Goal: Task Accomplishment & Management: Use online tool/utility

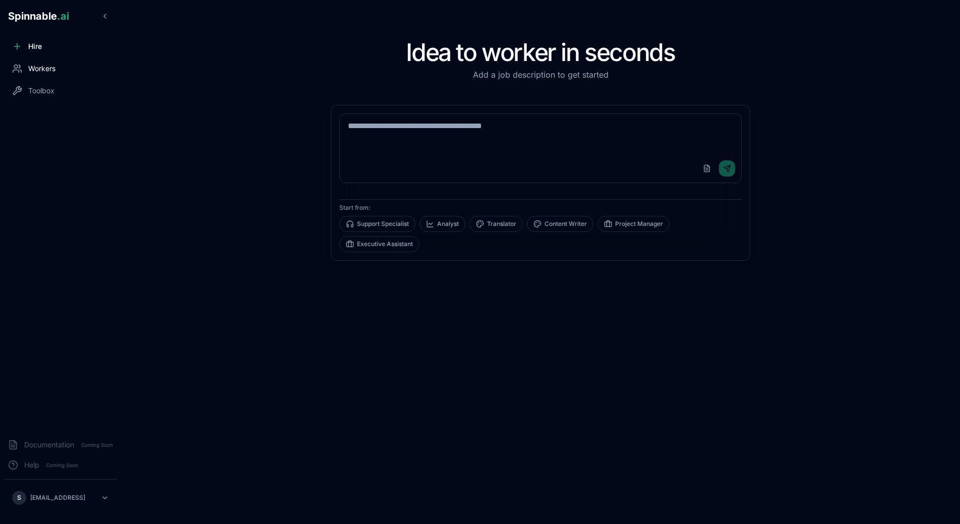
click at [50, 62] on div "Workers" at bounding box center [60, 68] width 113 height 20
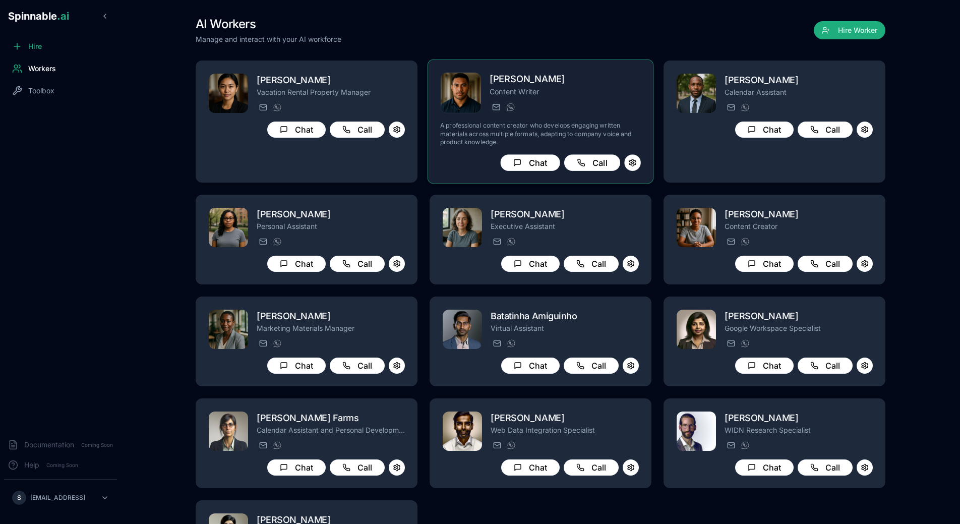
click at [565, 126] on p "A professional content creator who develops engaging written materials across m…" at bounding box center [540, 133] width 201 height 25
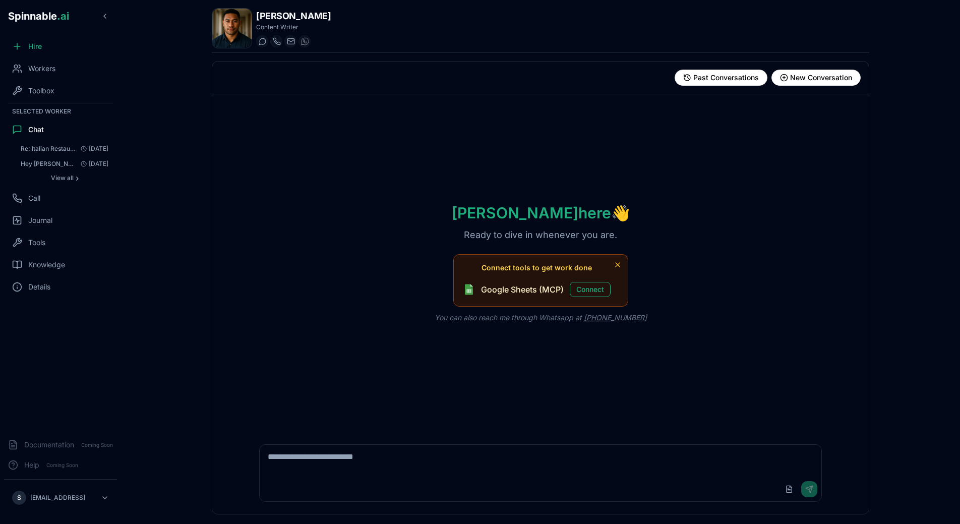
click at [504, 466] on textarea at bounding box center [540, 460] width 561 height 32
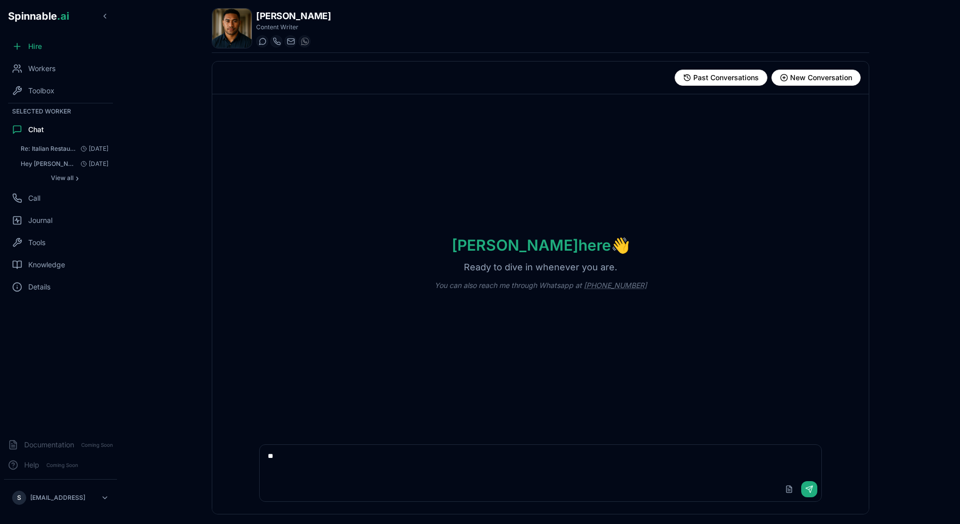
type textarea "***"
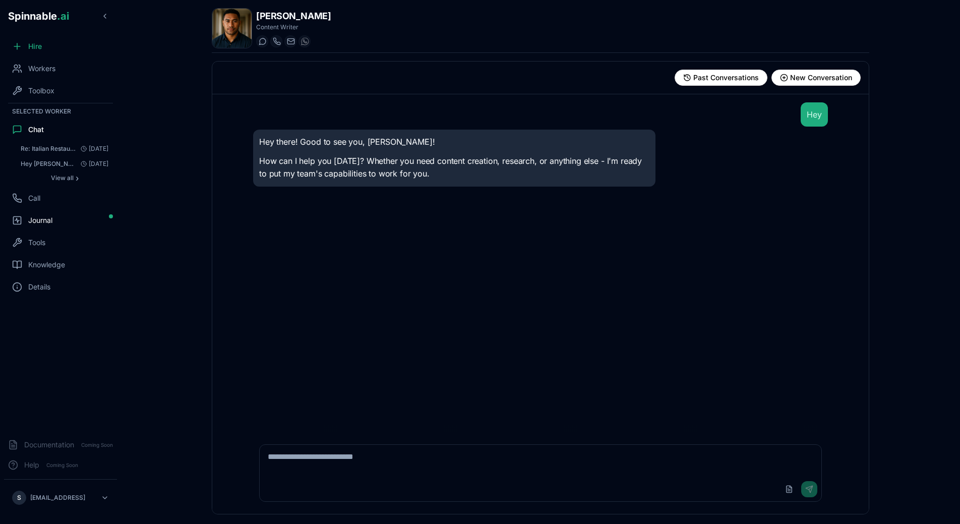
click at [58, 222] on div "Journal" at bounding box center [60, 220] width 113 height 20
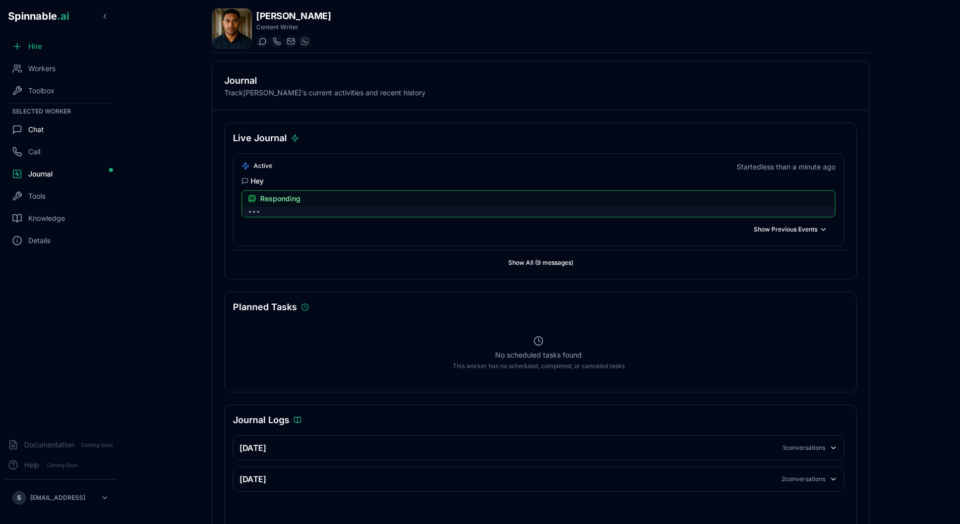
click at [52, 127] on div "Chat" at bounding box center [60, 129] width 113 height 20
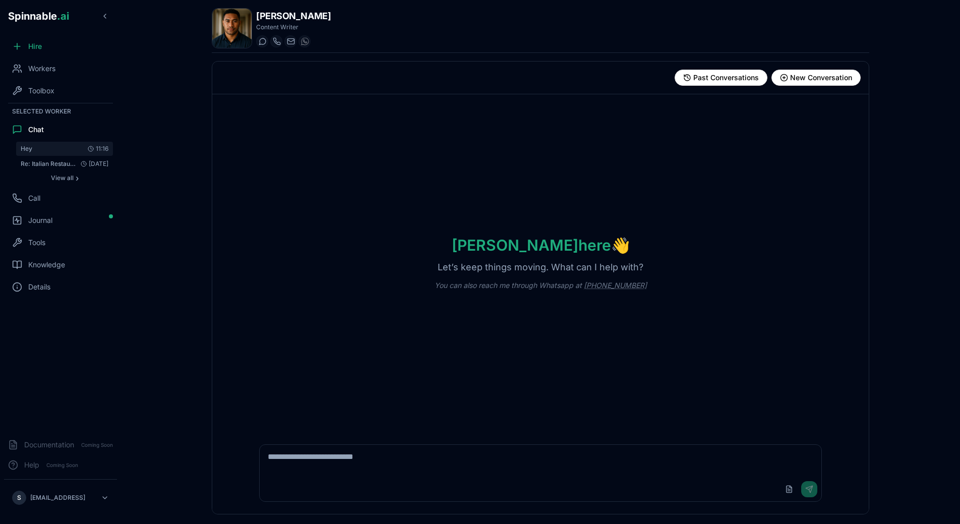
click at [36, 143] on button "Hey 11:16" at bounding box center [64, 149] width 97 height 14
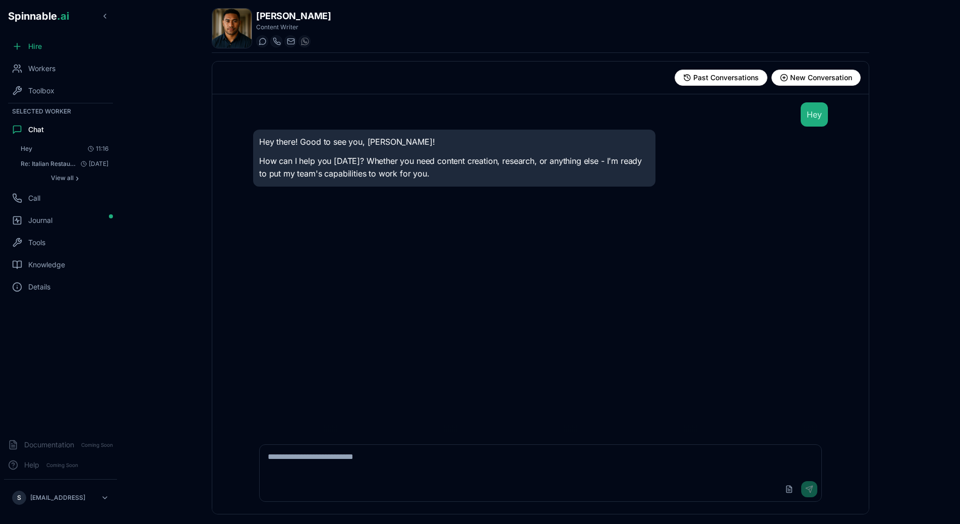
drag, startPoint x: 442, startPoint y: 461, endPoint x: 77, endPoint y: 258, distance: 418.0
click at [260, 444] on textarea at bounding box center [540, 460] width 561 height 32
click at [47, 239] on div "Tools" at bounding box center [60, 242] width 113 height 20
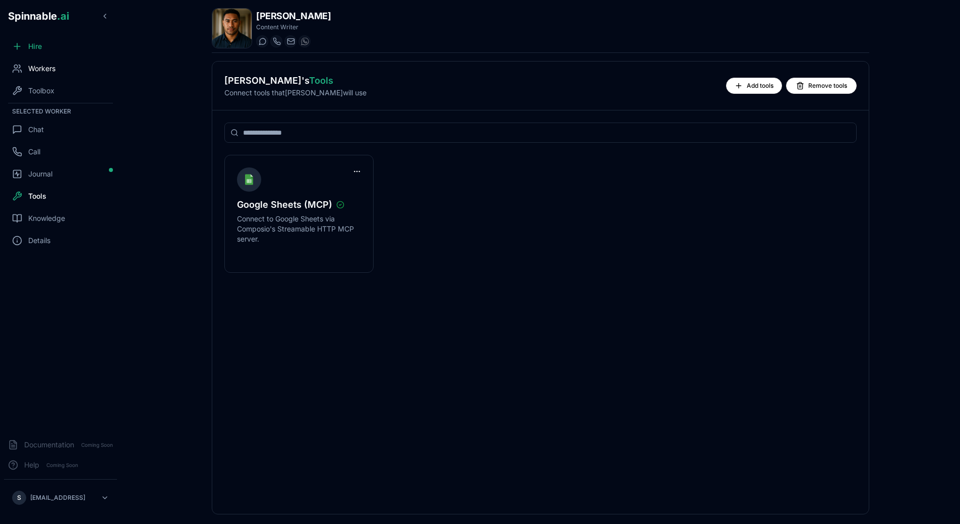
click at [33, 66] on span "Workers" at bounding box center [41, 68] width 27 height 10
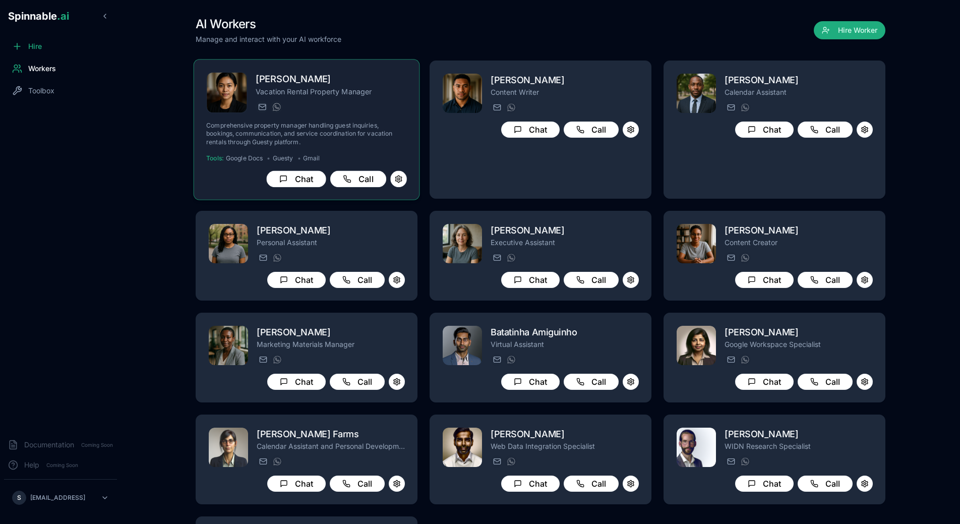
click at [327, 85] on h2 "[PERSON_NAME]" at bounding box center [331, 79] width 151 height 15
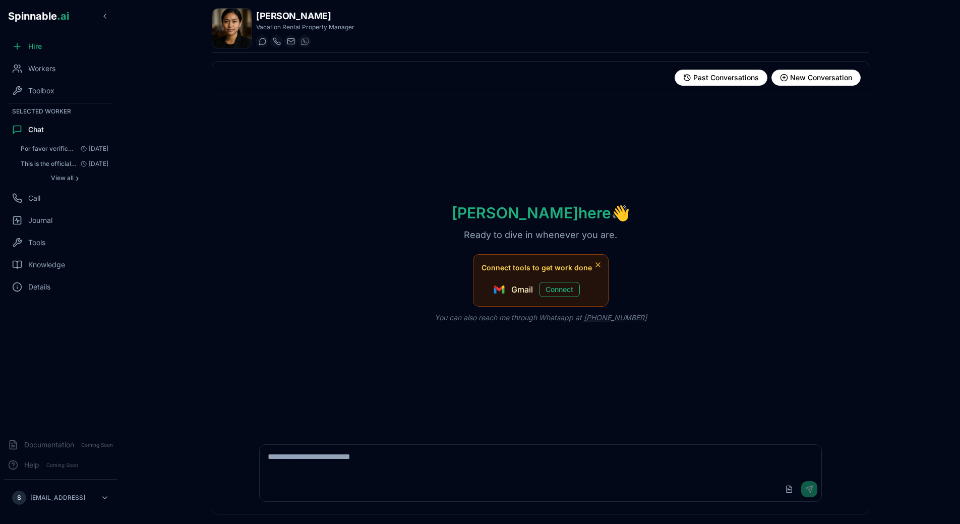
click at [467, 478] on div "Upload File Send" at bounding box center [540, 489] width 561 height 24
click at [458, 446] on textarea at bounding box center [540, 460] width 561 height 32
type textarea "****"
type textarea "**********"
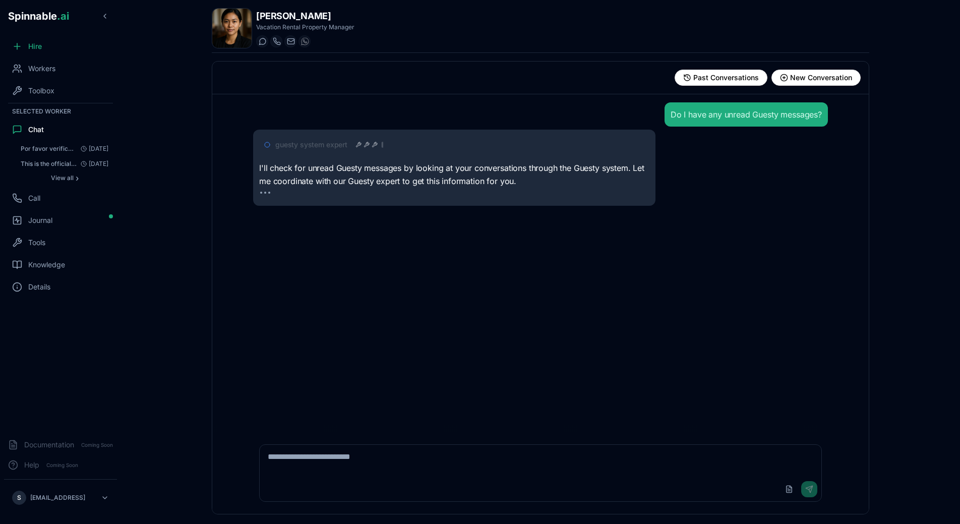
click at [372, 144] on icon at bounding box center [374, 145] width 6 height 6
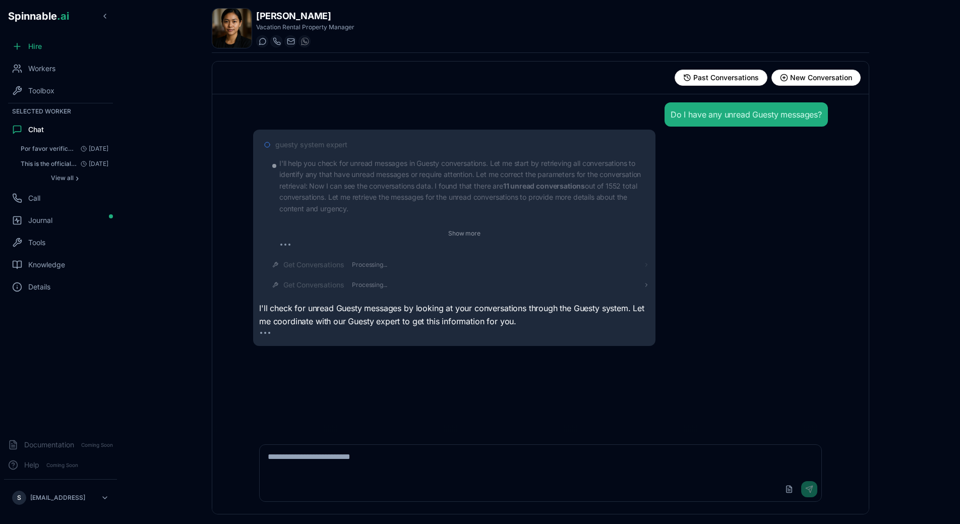
click at [331, 266] on span "Get Conversations" at bounding box center [313, 265] width 60 height 10
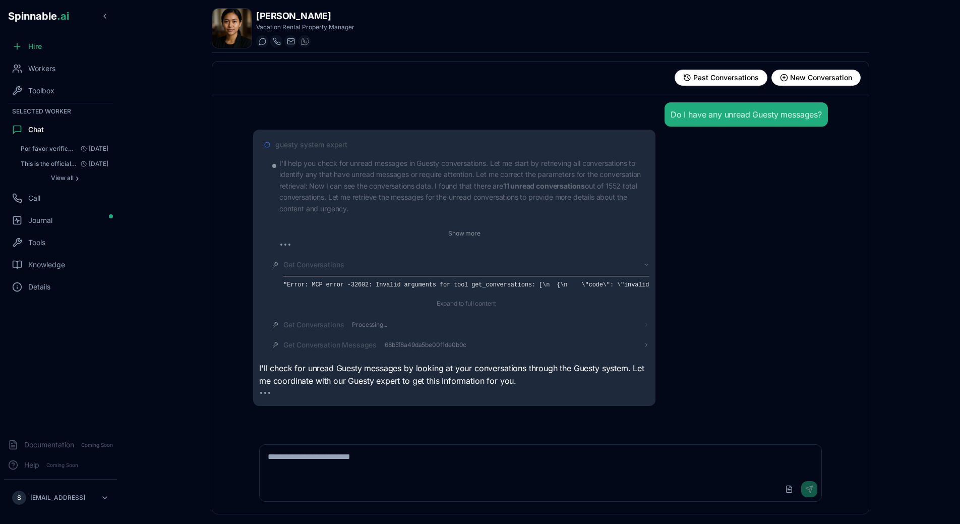
click at [338, 327] on span "Get Conversations" at bounding box center [313, 325] width 60 height 10
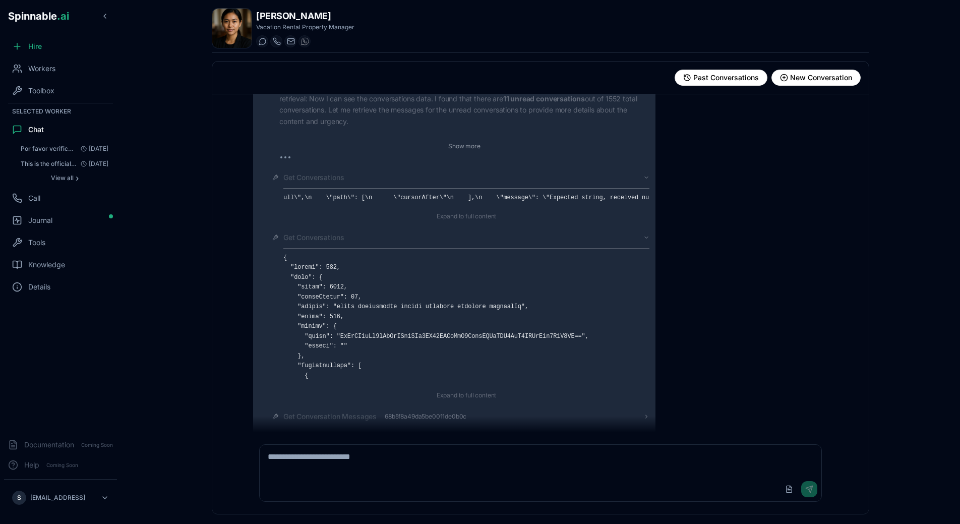
scroll to position [61, 0]
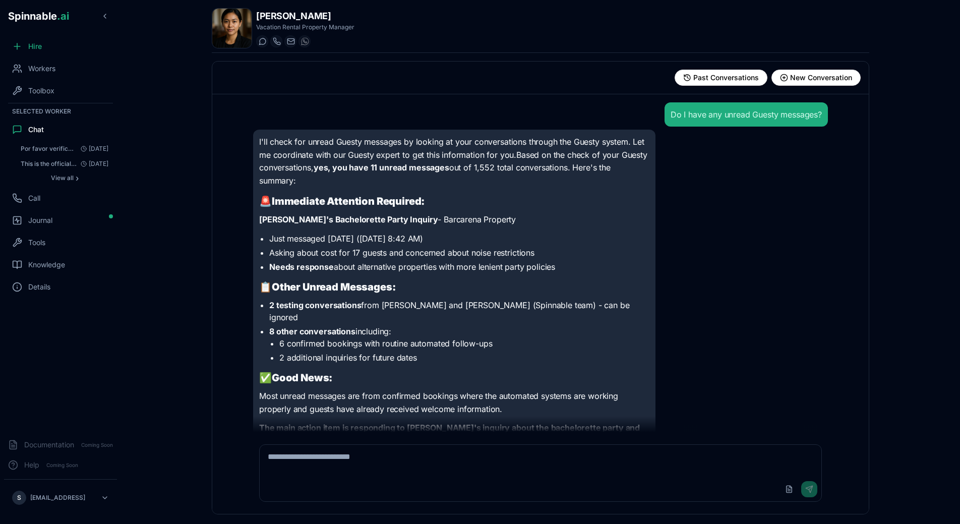
click at [361, 232] on li "Just messaged [DATE] ([DATE] 8:42 AM)" at bounding box center [459, 238] width 380 height 12
click at [352, 121] on div "Do I have any unread Guesty messages?" at bounding box center [540, 114] width 575 height 24
click at [231, 222] on div "Do I have any unread Guesty messages? I'll check for unread Guesty messages by …" at bounding box center [540, 263] width 656 height 338
click at [34, 48] on span "Hire" at bounding box center [35, 46] width 14 height 10
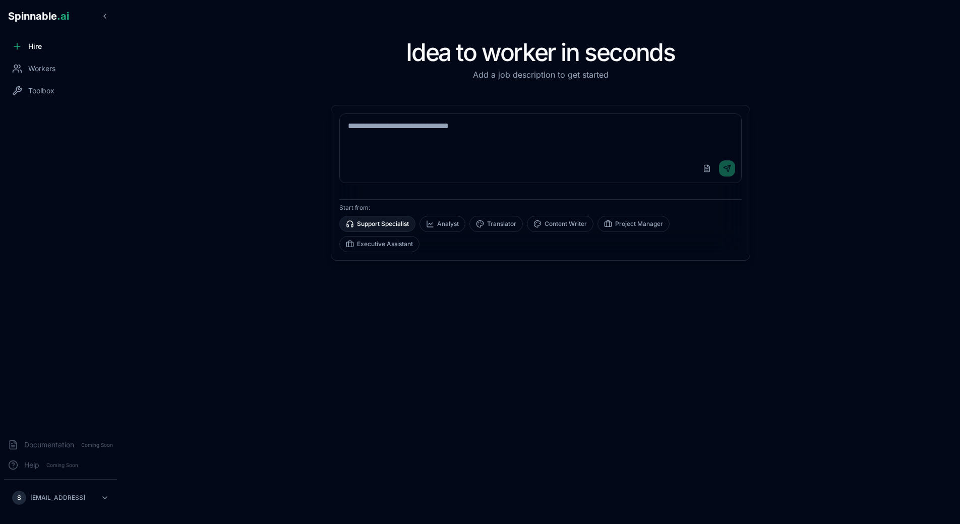
click at [406, 224] on button "Support Specialist" at bounding box center [377, 224] width 76 height 16
type textarea "**********"
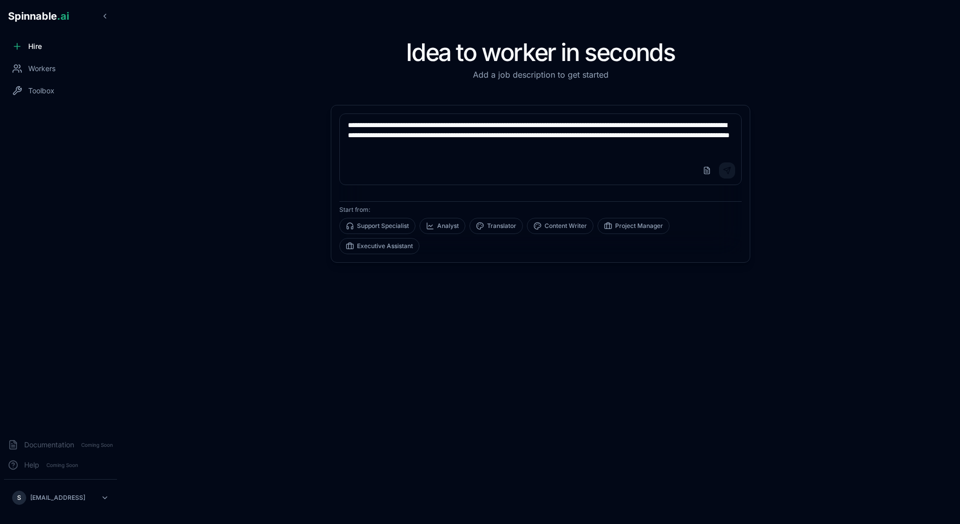
click at [723, 170] on button "Send" at bounding box center [727, 170] width 16 height 16
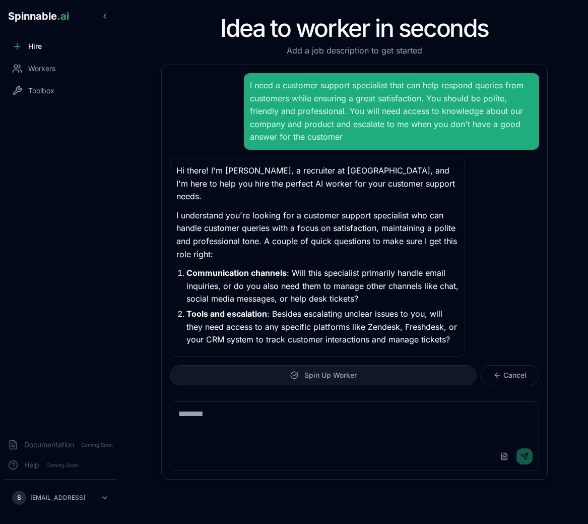
click at [372, 365] on button "Spin Up Worker" at bounding box center [323, 375] width 307 height 20
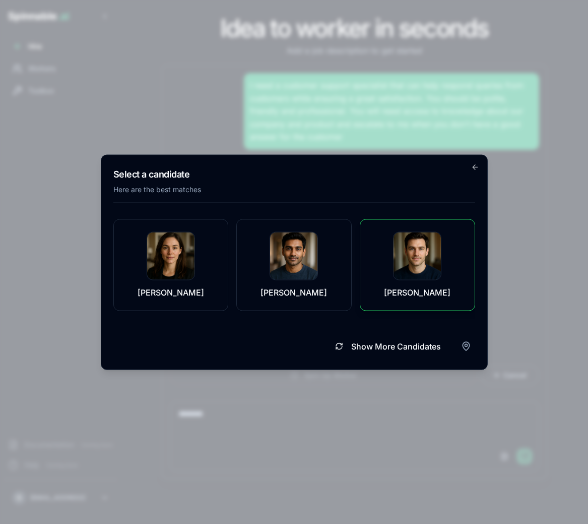
click at [430, 266] on img at bounding box center [417, 255] width 47 height 47
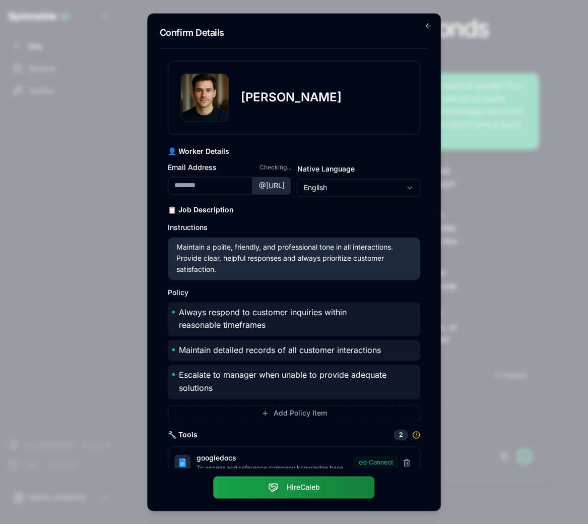
type input "**********"
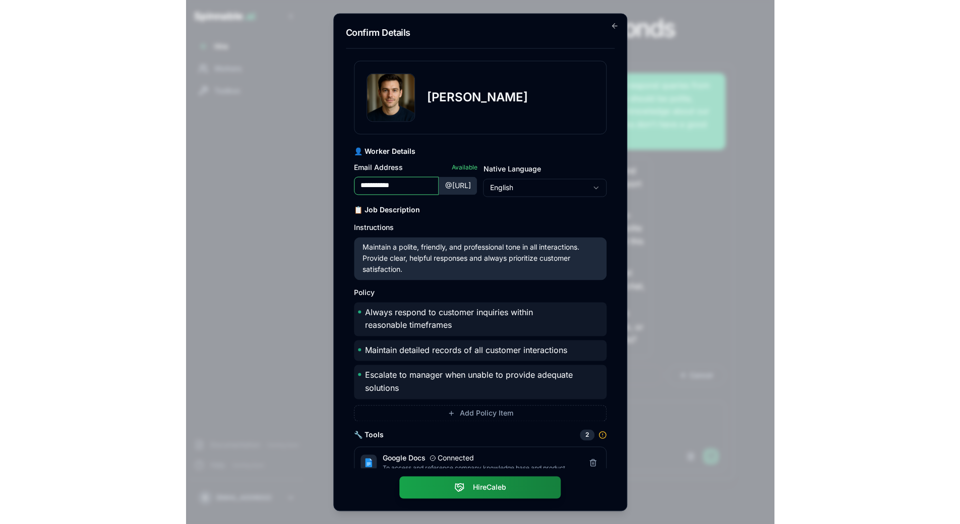
scroll to position [51, 0]
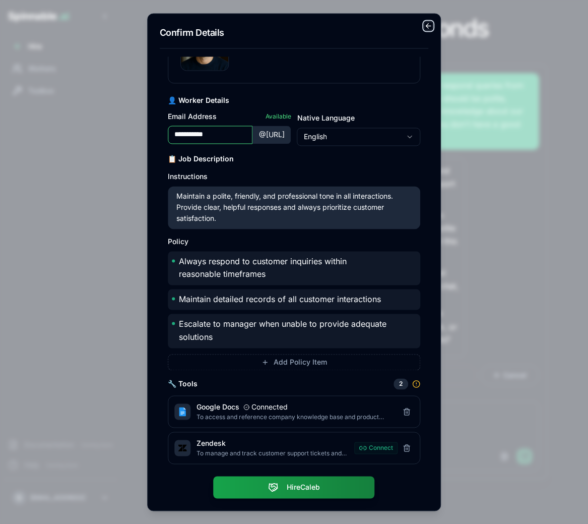
click at [431, 25] on icon "button" at bounding box center [428, 26] width 8 height 8
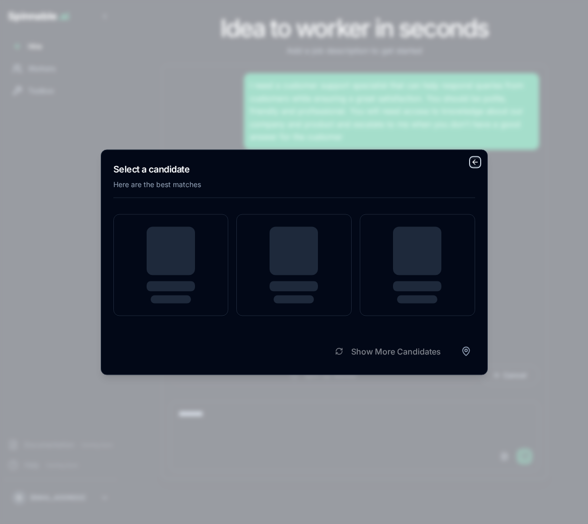
click at [476, 162] on icon "button" at bounding box center [475, 162] width 5 height 0
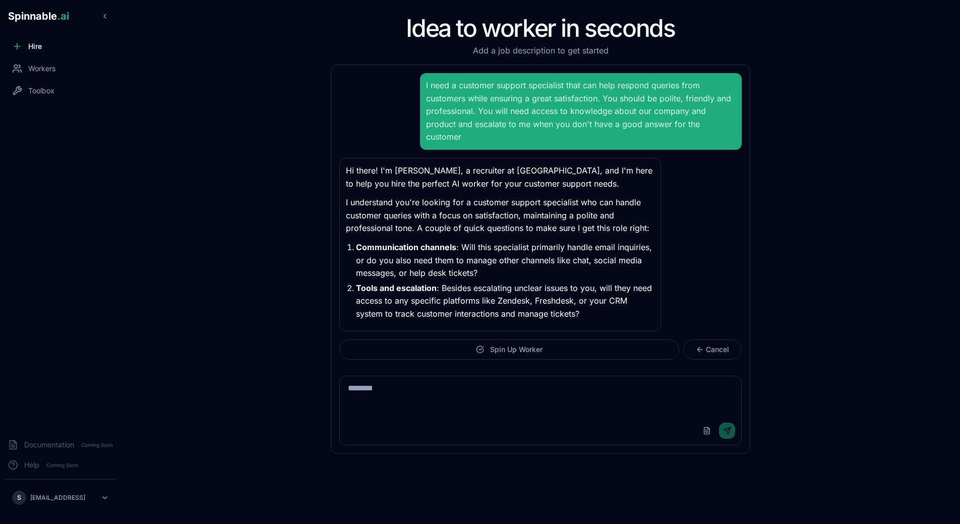
click at [430, 204] on p "I understand you're looking for a customer support specialist who can handle cu…" at bounding box center [500, 215] width 308 height 39
click at [710, 339] on button "Cancel" at bounding box center [712, 349] width 58 height 20
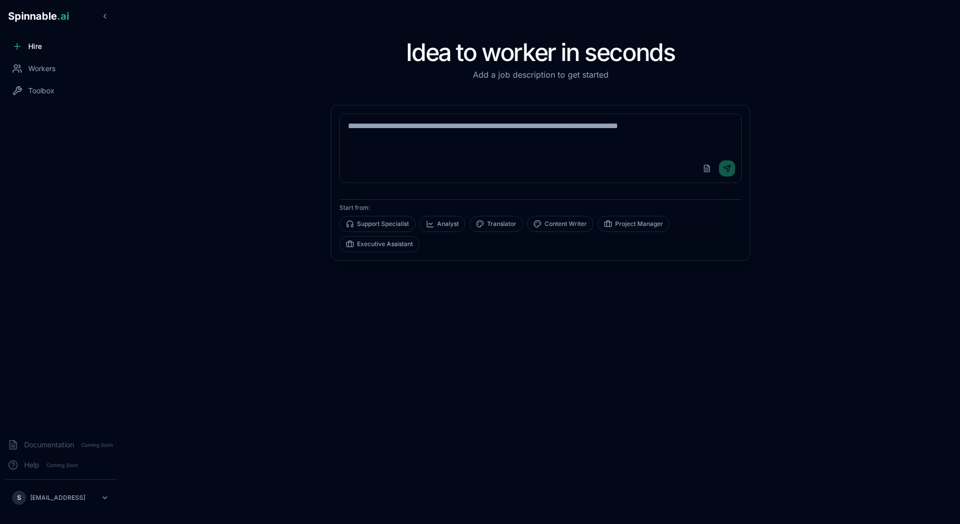
click at [152, 186] on main "Idea to worker in seconds Add a job description to get started Upload File Send…" at bounding box center [540, 262] width 839 height 524
click at [28, 75] on div "Workers" at bounding box center [60, 68] width 113 height 20
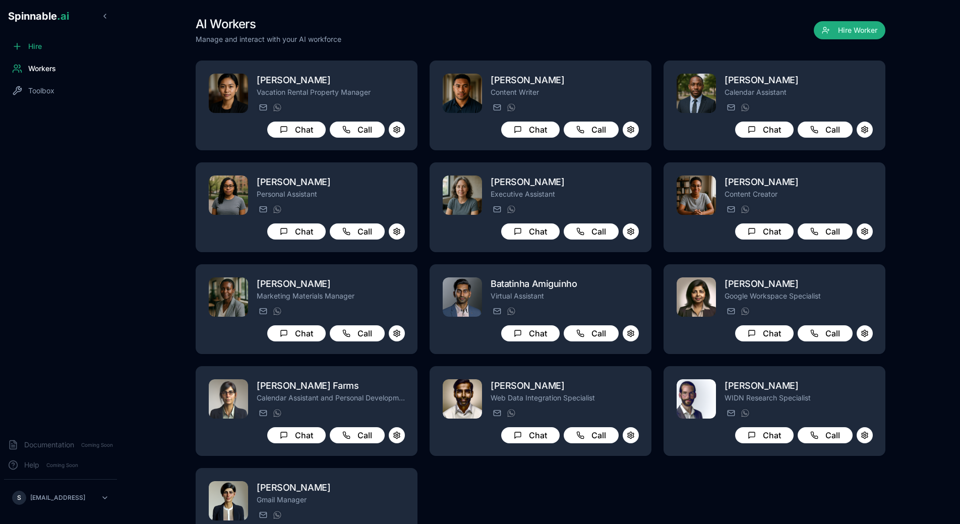
click at [126, 292] on main "AI Workers Manage and interact with your AI workforce Hire Worker [PERSON_NAME]…" at bounding box center [540, 262] width 839 height 524
